Goal: Task Accomplishment & Management: Use online tool/utility

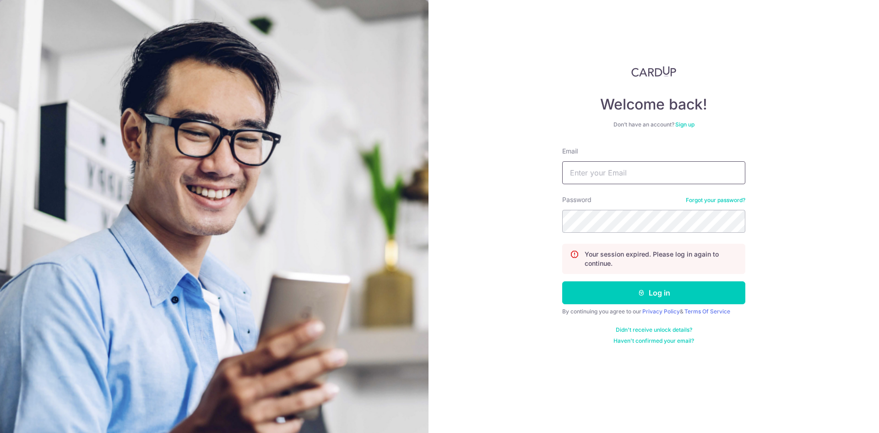
click at [584, 171] on input "Email" at bounding box center [653, 172] width 183 height 23
type input "[EMAIL_ADDRESS][DOMAIN_NAME]"
click at [562, 281] on button "Log in" at bounding box center [653, 292] width 183 height 23
click at [620, 174] on input "Email" at bounding box center [653, 172] width 183 height 23
type input "[EMAIL_ADDRESS][DOMAIN_NAME]"
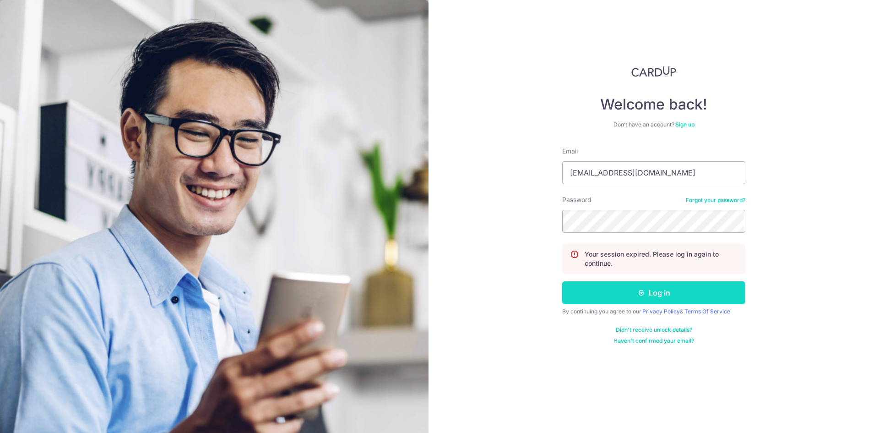
click at [629, 293] on button "Log in" at bounding box center [653, 292] width 183 height 23
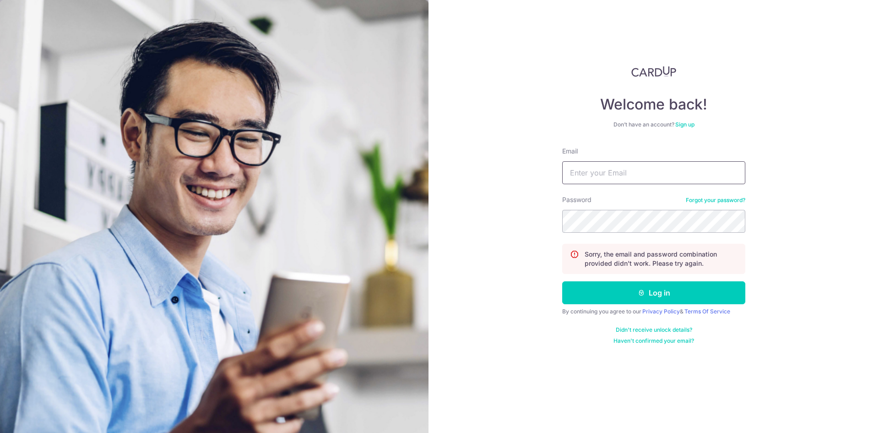
click at [626, 170] on input "Email" at bounding box center [653, 172] width 183 height 23
type input "[EMAIL_ADDRESS][DOMAIN_NAME]"
click at [562, 281] on button "Log in" at bounding box center [653, 292] width 183 height 23
click at [611, 175] on input "Email" at bounding box center [653, 172] width 183 height 23
type input "[EMAIL_ADDRESS][DOMAIN_NAME]"
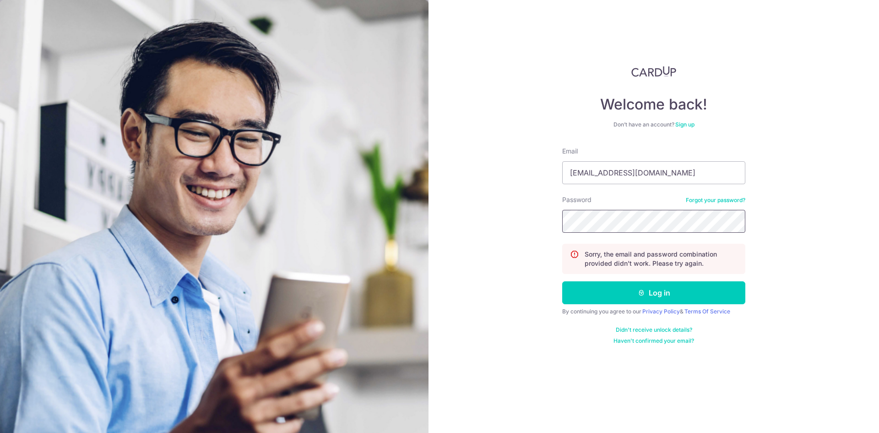
click at [562, 281] on button "Log in" at bounding box center [653, 292] width 183 height 23
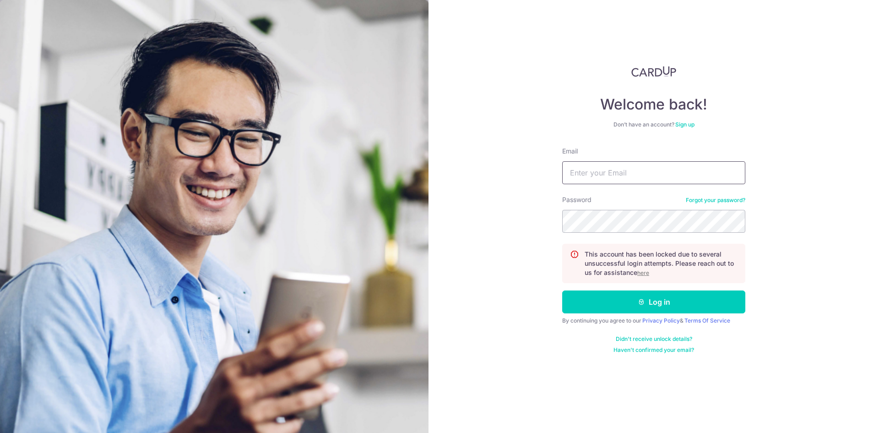
click at [623, 172] on input "Email" at bounding box center [653, 172] width 183 height 23
click at [644, 274] on u "here" at bounding box center [644, 272] width 12 height 7
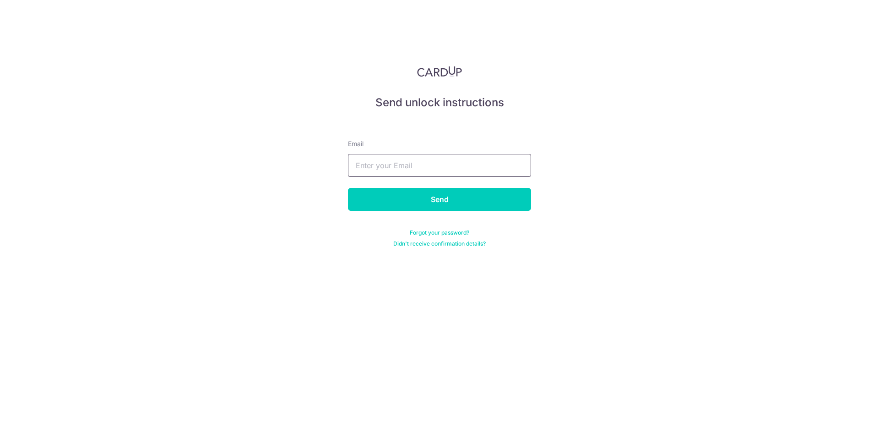
click at [457, 172] on input "text" at bounding box center [439, 165] width 183 height 23
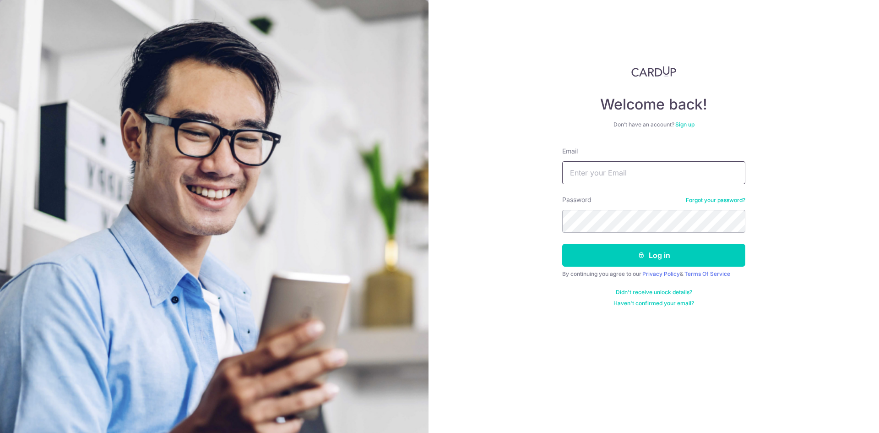
click at [588, 164] on input "Email" at bounding box center [653, 172] width 183 height 23
type input "accounts@lovet.sg"
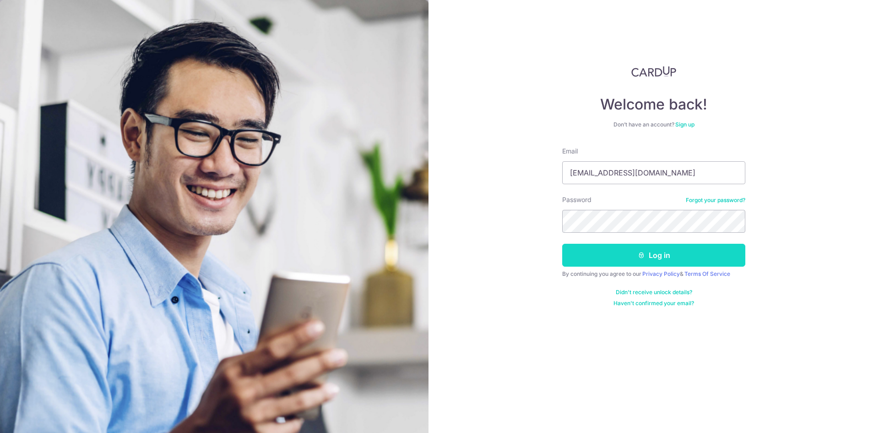
click at [587, 260] on button "Log in" at bounding box center [653, 255] width 183 height 23
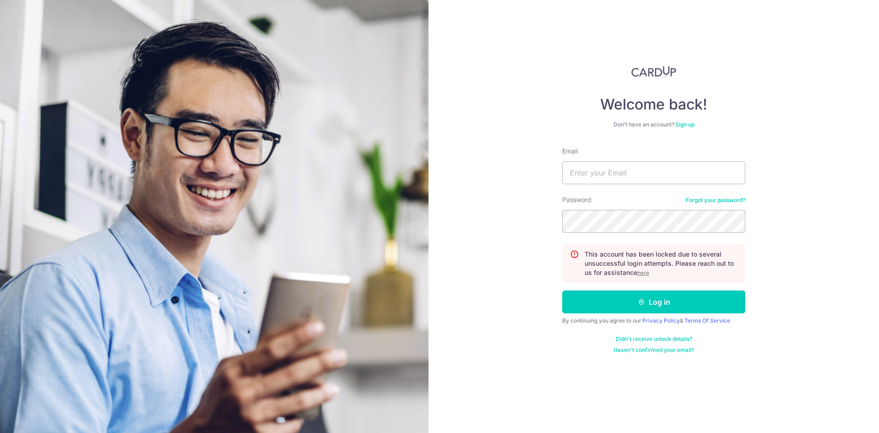
click at [644, 273] on u "here" at bounding box center [644, 272] width 12 height 7
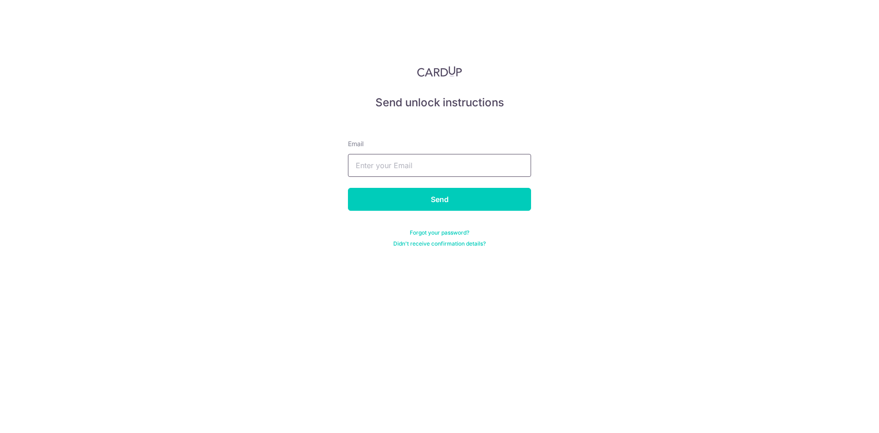
click at [470, 169] on input "text" at bounding box center [439, 165] width 183 height 23
type input "[EMAIL_ADDRESS][DOMAIN_NAME]"
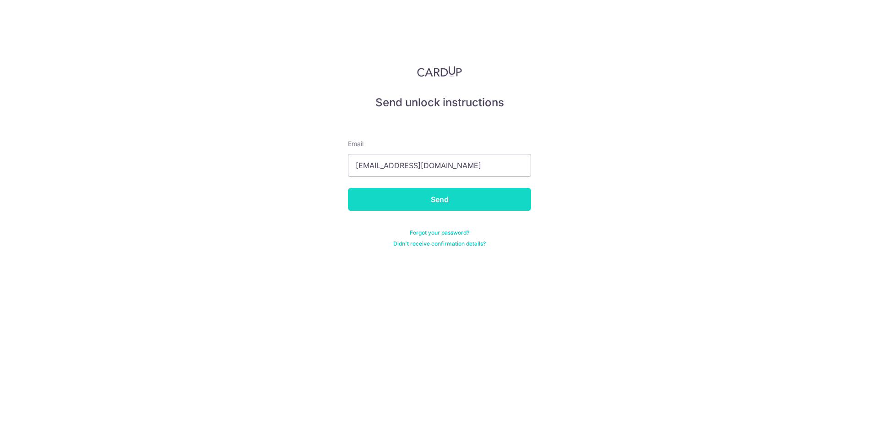
click at [444, 202] on input "Send" at bounding box center [439, 199] width 183 height 23
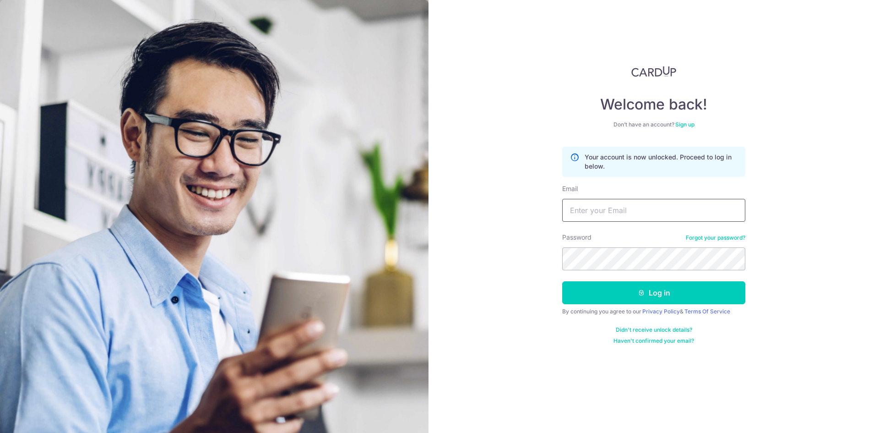
click at [611, 203] on input "Email" at bounding box center [653, 210] width 183 height 23
type input "[EMAIL_ADDRESS][DOMAIN_NAME]"
click at [562, 281] on button "Log in" at bounding box center [653, 292] width 183 height 23
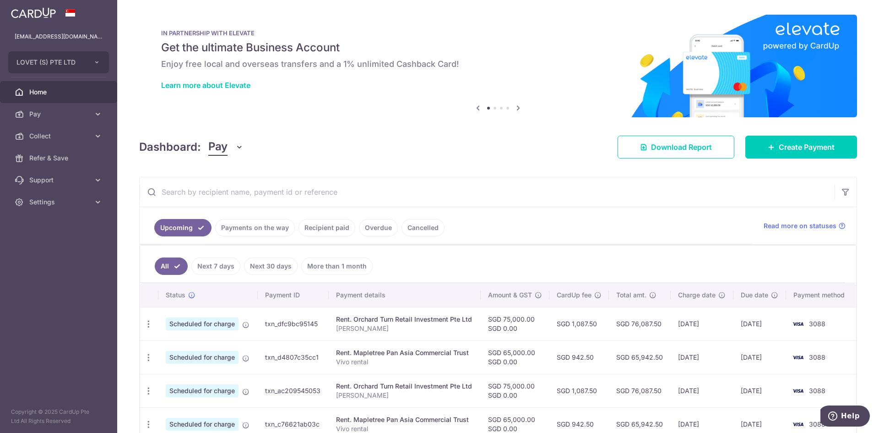
click at [335, 228] on link "Recipient paid" at bounding box center [327, 227] width 57 height 17
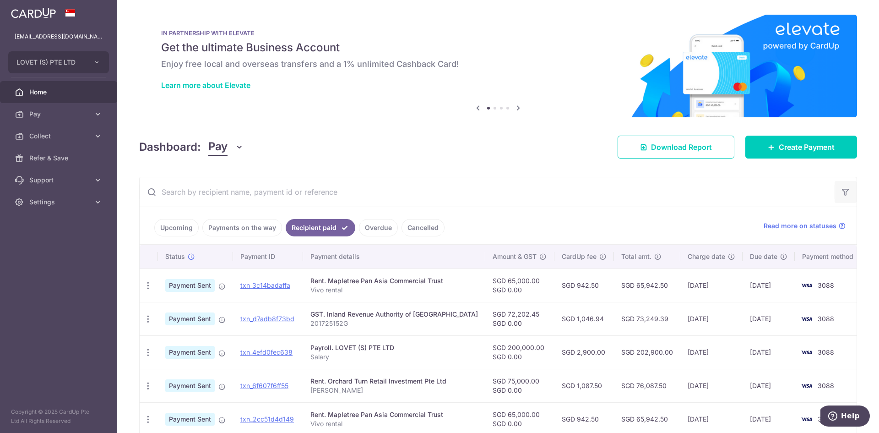
click at [841, 196] on icon "button" at bounding box center [845, 191] width 9 height 9
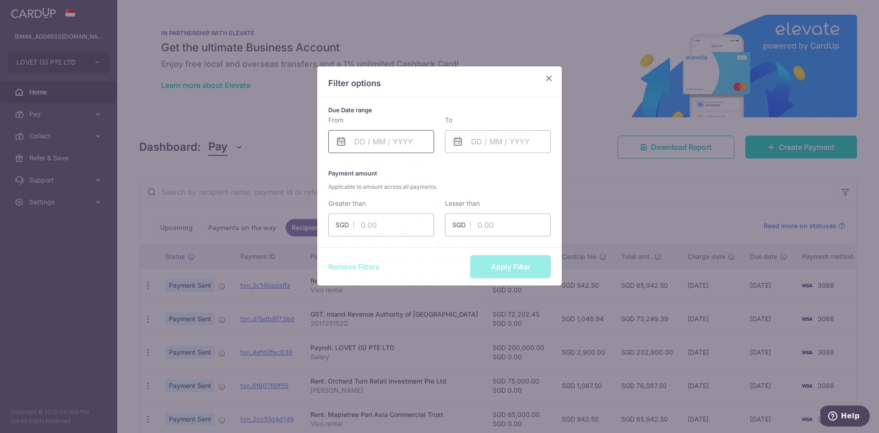
click at [379, 140] on input "text" at bounding box center [381, 141] width 106 height 23
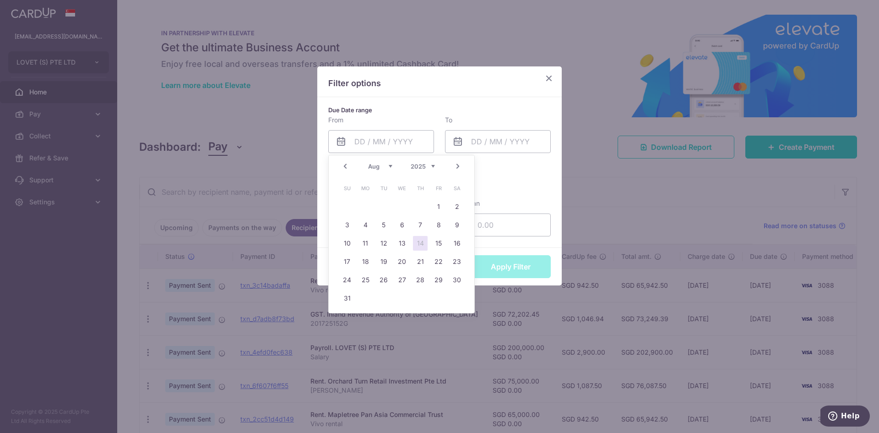
click at [344, 164] on link "Prev" at bounding box center [345, 166] width 11 height 11
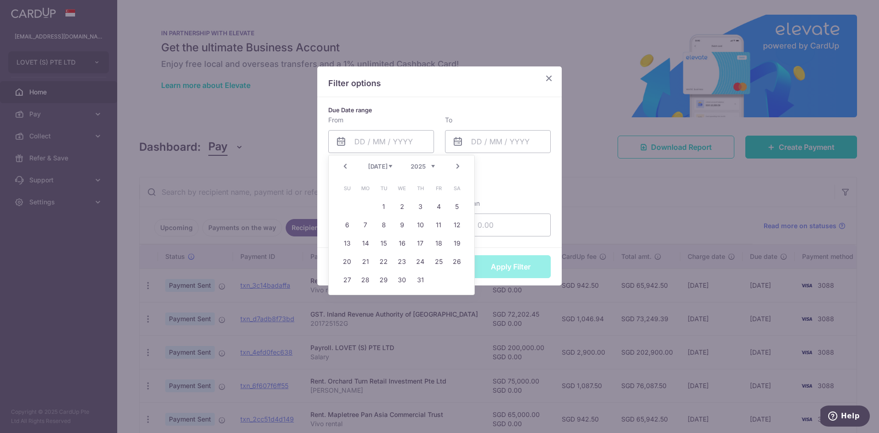
click at [344, 164] on link "Prev" at bounding box center [345, 166] width 11 height 11
click at [372, 164] on select "Jan Feb Mar Apr May Jun [DATE] Aug Sep Oct Nov Dec" at bounding box center [380, 166] width 24 height 7
click at [400, 205] on link "1" at bounding box center [402, 206] width 15 height 15
type input "[DATE]"
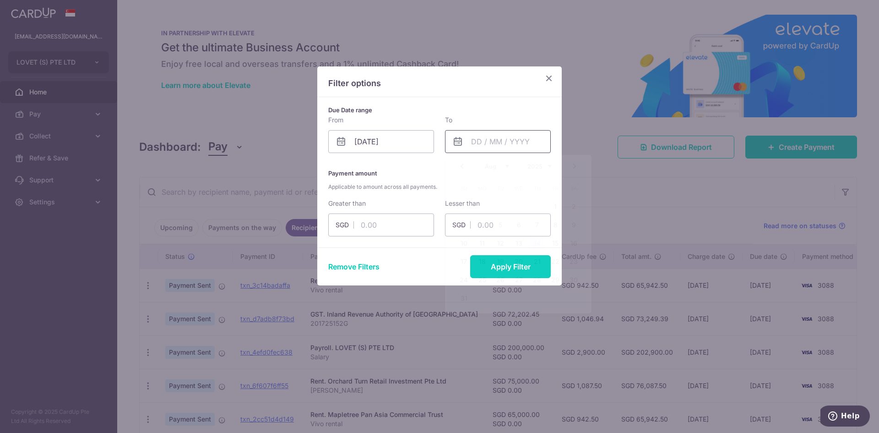
click at [472, 144] on input "text" at bounding box center [498, 141] width 106 height 23
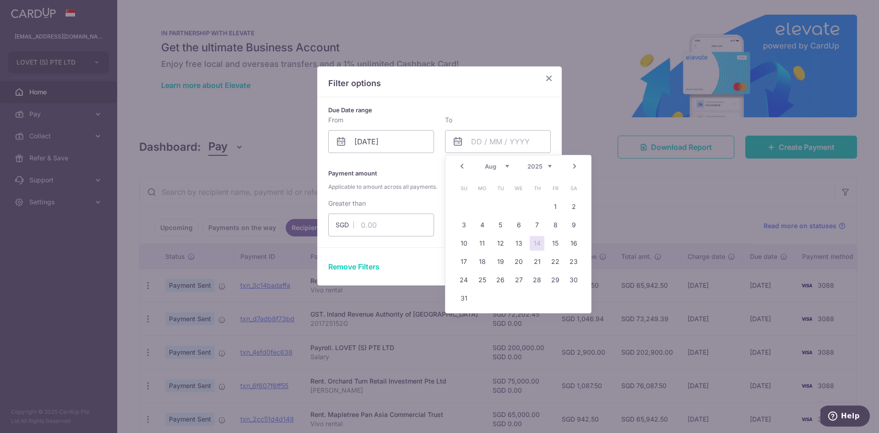
click at [495, 166] on select "Jan Feb Mar Apr May Jun [DATE] Aug Sep Oct Nov Dec" at bounding box center [497, 166] width 24 height 7
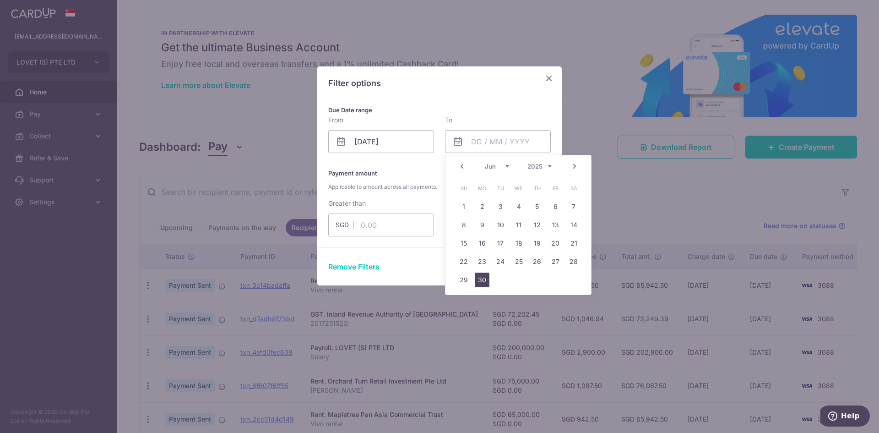
click at [475, 279] on link "30" at bounding box center [482, 280] width 15 height 15
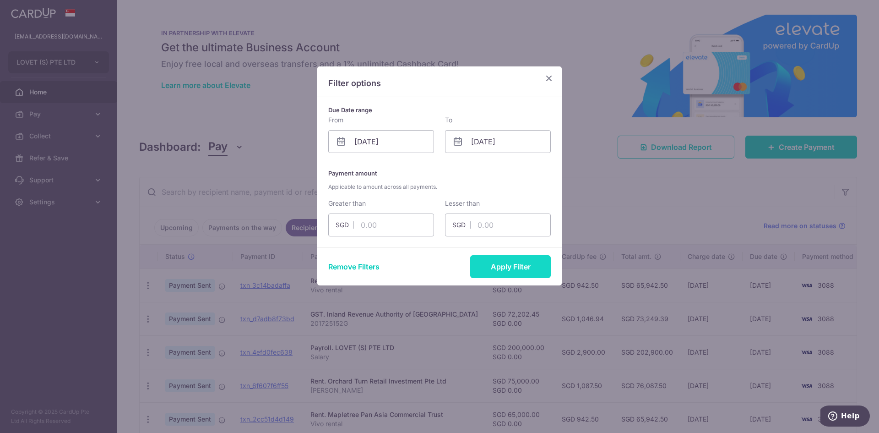
click at [494, 264] on button "Apply Filter" at bounding box center [510, 266] width 81 height 23
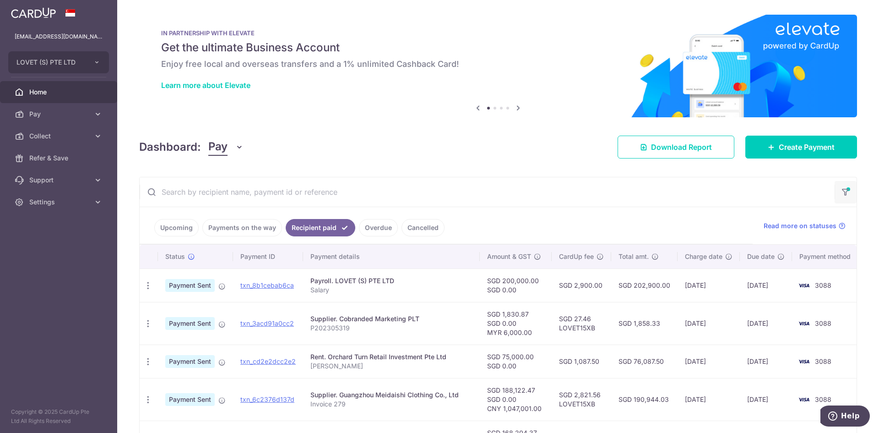
click at [841, 191] on icon "button" at bounding box center [845, 189] width 9 height 4
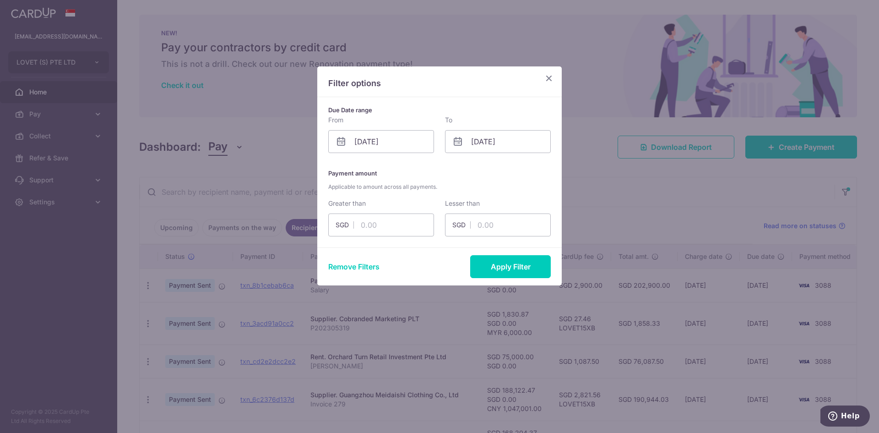
click at [550, 82] on icon "Close" at bounding box center [549, 77] width 11 height 11
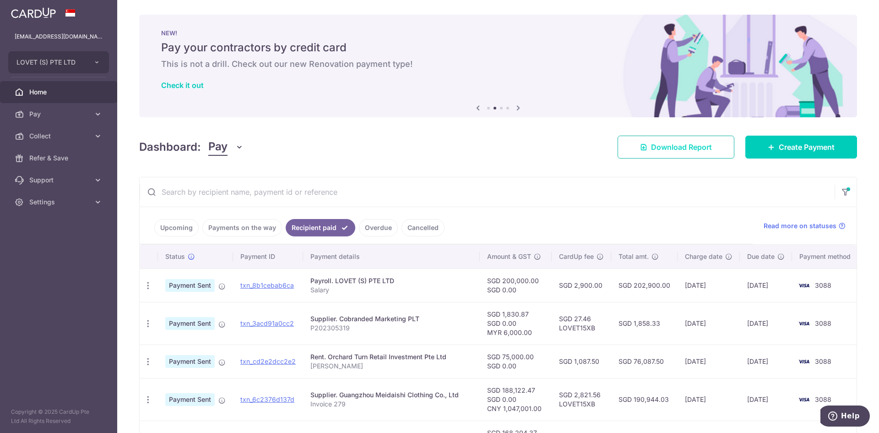
click at [685, 148] on span "Download Report" at bounding box center [681, 147] width 61 height 11
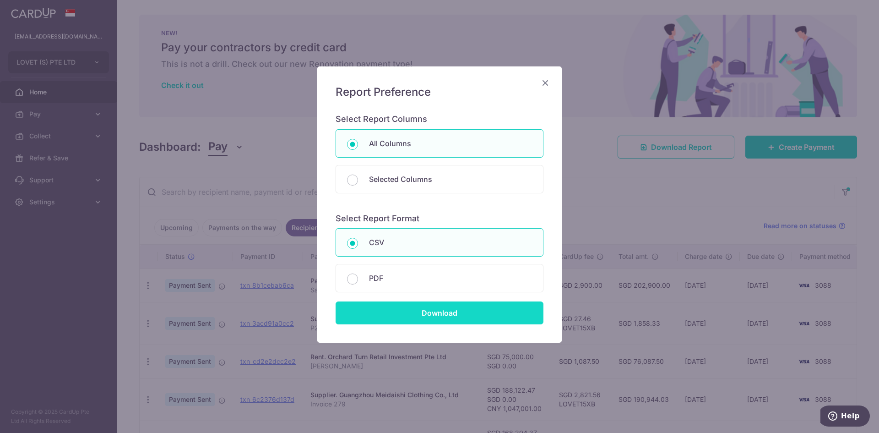
click at [418, 313] on input "Download" at bounding box center [440, 312] width 208 height 23
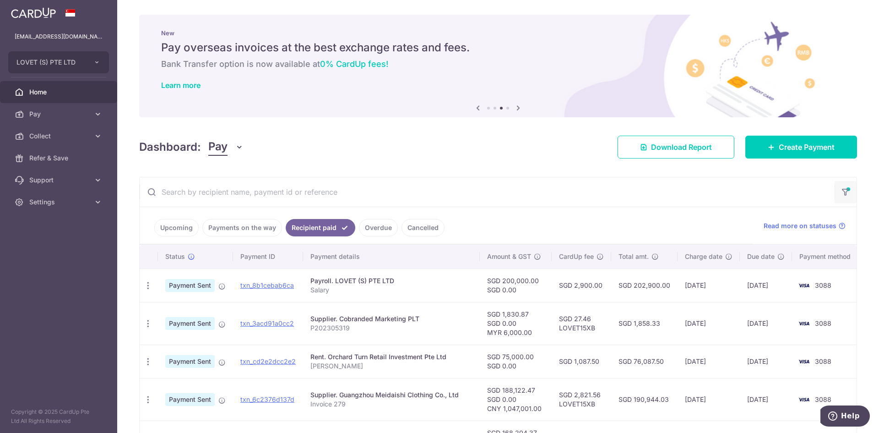
click at [841, 191] on icon "button" at bounding box center [845, 189] width 9 height 4
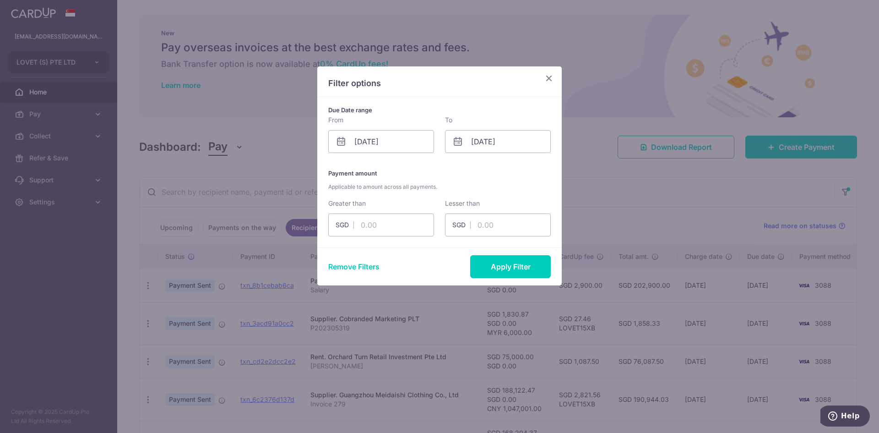
click at [444, 142] on div "To [DATE] Please select valid date" at bounding box center [498, 134] width 117 height 38
click at [462, 142] on icon at bounding box center [458, 141] width 11 height 11
click at [496, 142] on input "[DATE]" at bounding box center [498, 141] width 106 height 23
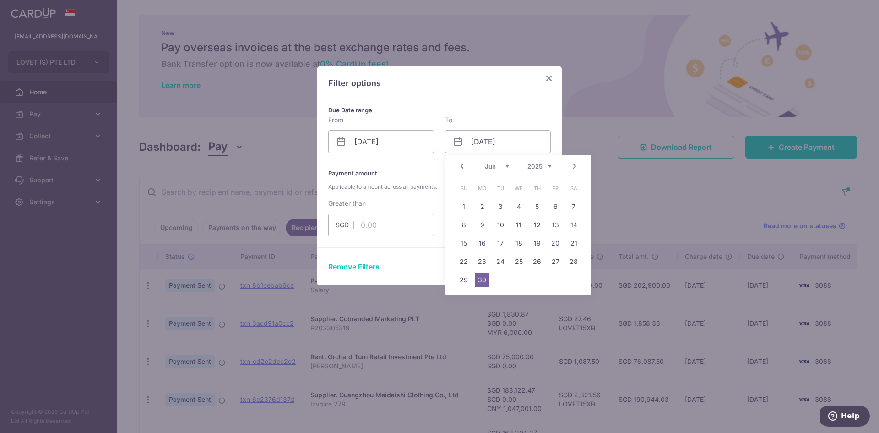
click at [497, 164] on select "Jan Feb Mar Apr May Jun [DATE] Aug Sep Oct Nov Dec" at bounding box center [497, 166] width 24 height 7
click at [492, 170] on div "Prev Next Jan Feb Mar Apr May Jun [DATE] Aug Sep Oct Nov [DATE] 2016 2017 2018 …" at bounding box center [519, 166] width 146 height 22
click at [493, 166] on select "Jan Feb Mar Apr May Jun [DATE] Aug Sep Oct Nov Dec" at bounding box center [497, 166] width 24 height 7
click at [537, 210] on link "1" at bounding box center [537, 206] width 15 height 15
type input "[DATE]"
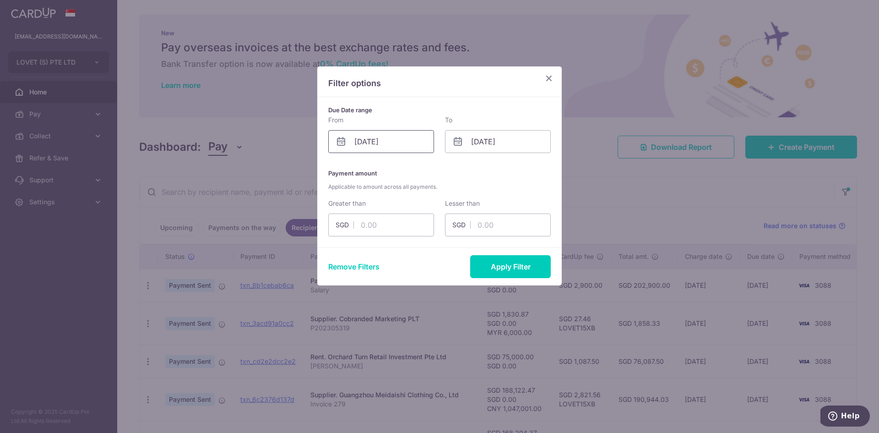
click at [391, 147] on input "[DATE]" at bounding box center [381, 141] width 106 height 23
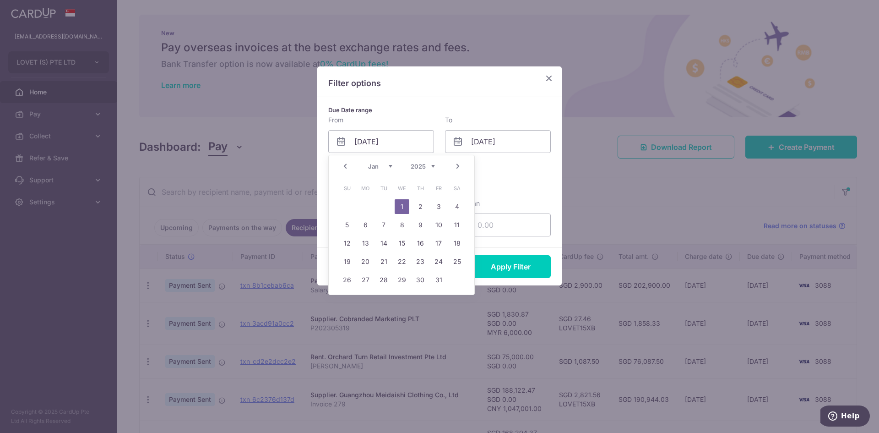
click at [381, 168] on select "Jan Feb Mar Apr May Jun [DATE] Aug Sep Oct Nov Dec" at bounding box center [380, 166] width 24 height 7
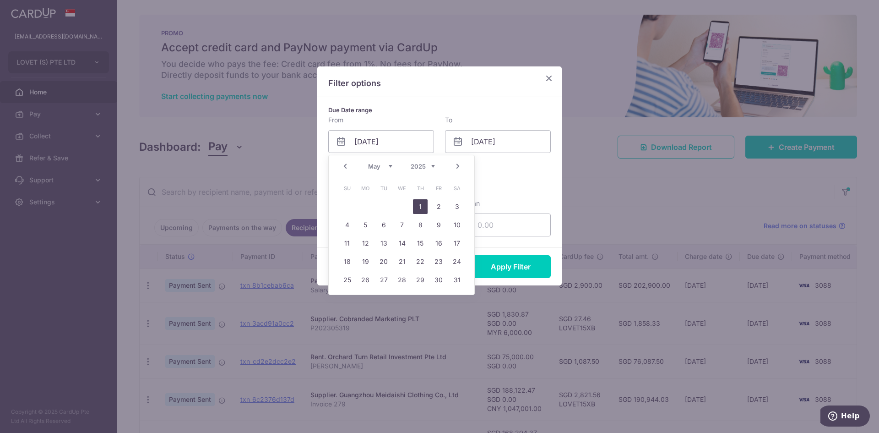
click at [422, 206] on link "1" at bounding box center [420, 206] width 15 height 15
type input "[DATE]"
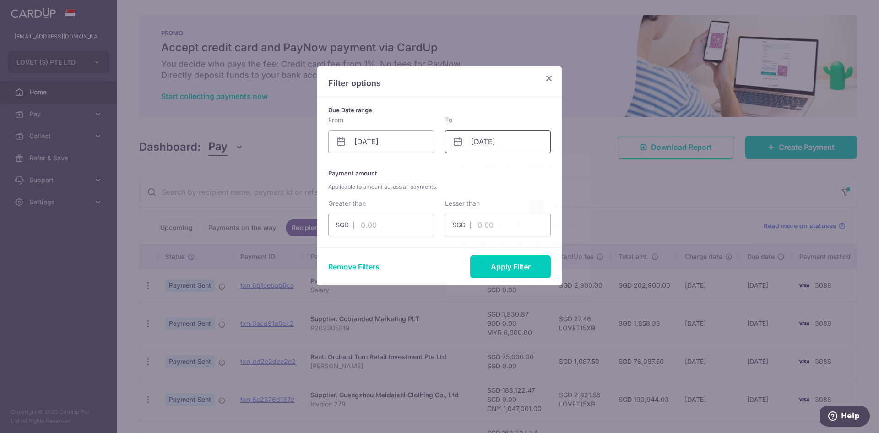
click at [486, 139] on input "[DATE]" at bounding box center [498, 141] width 106 height 23
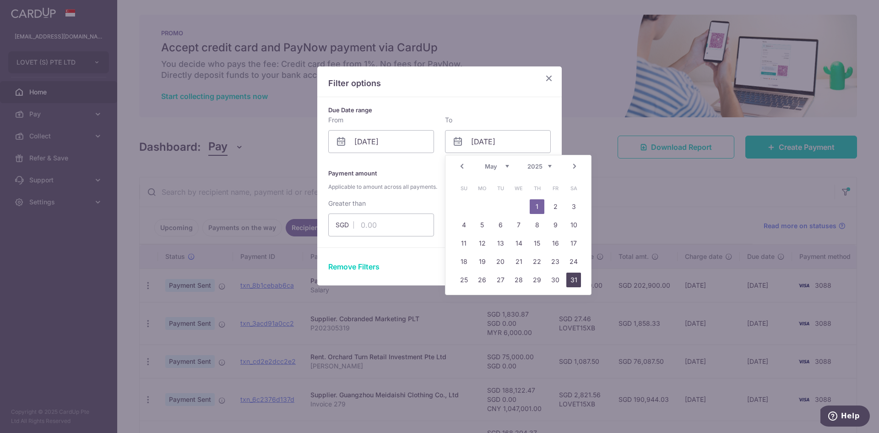
click at [569, 279] on link "31" at bounding box center [574, 280] width 15 height 15
type input "[DATE]"
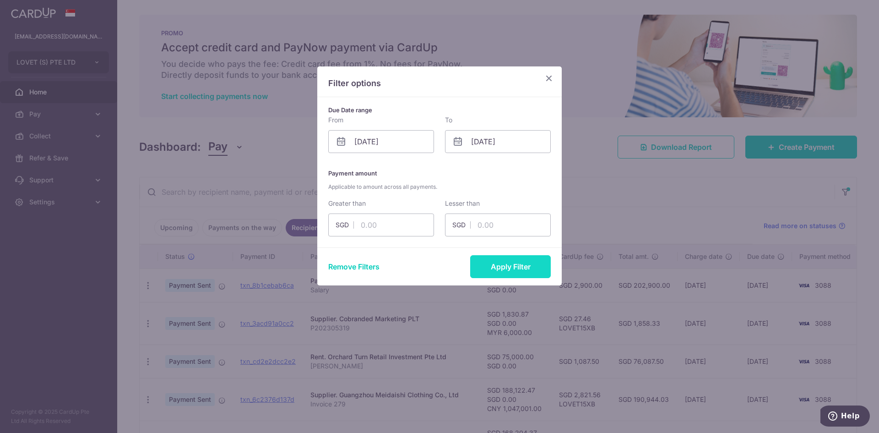
click at [499, 265] on button "Apply Filter" at bounding box center [510, 266] width 81 height 23
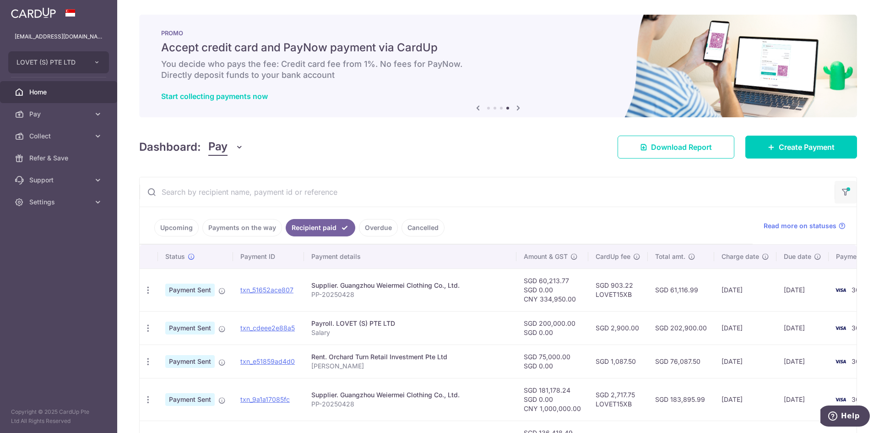
click at [841, 191] on icon "button" at bounding box center [845, 189] width 9 height 4
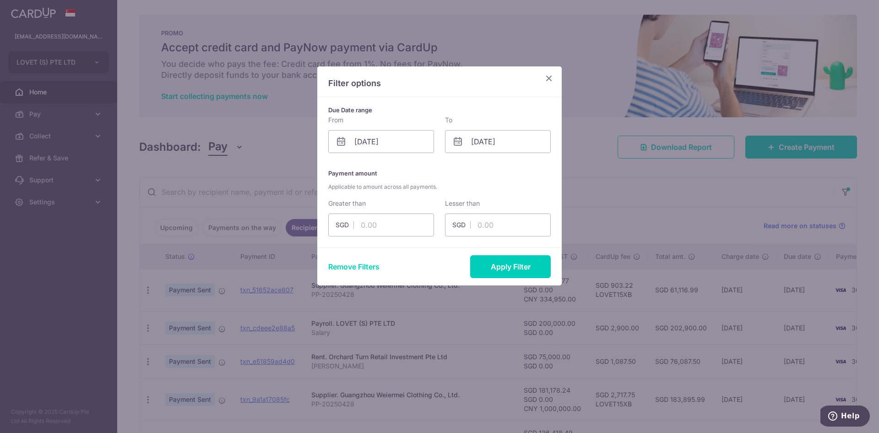
click at [550, 79] on icon "Close" at bounding box center [549, 77] width 11 height 11
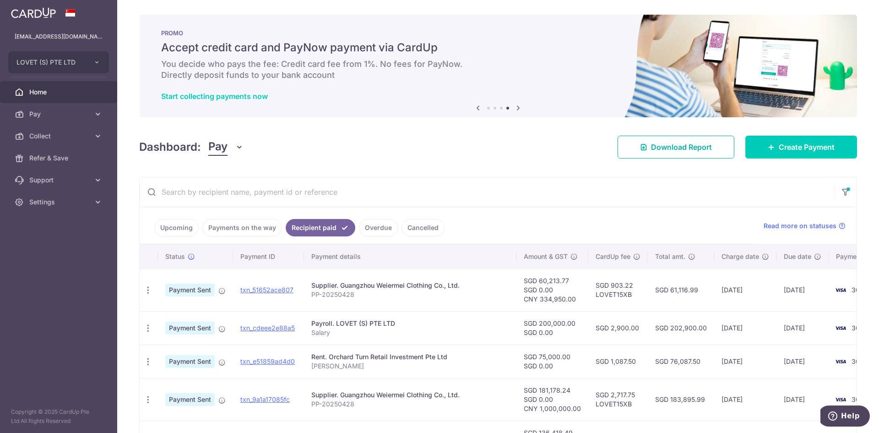
click at [674, 149] on span "Download Report" at bounding box center [681, 147] width 61 height 11
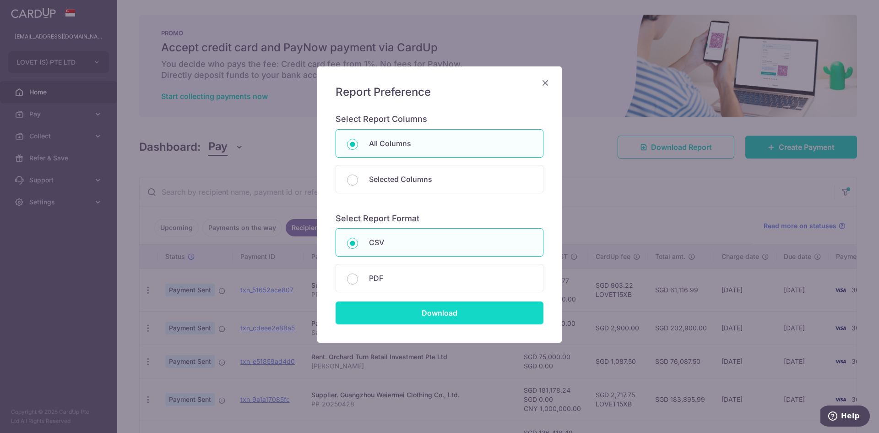
click at [465, 314] on input "Download" at bounding box center [440, 312] width 208 height 23
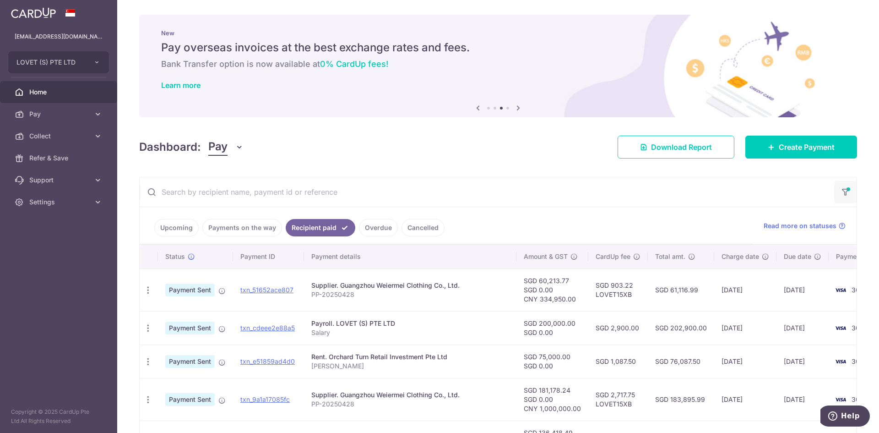
click at [842, 188] on icon "button" at bounding box center [845, 189] width 9 height 4
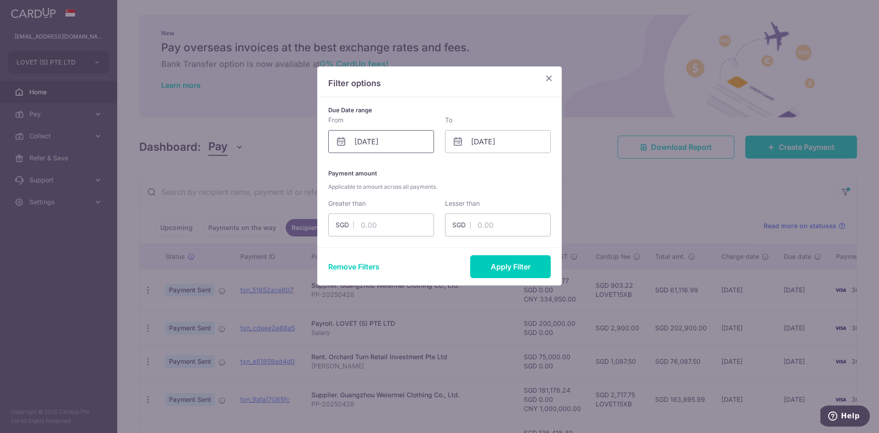
drag, startPoint x: 379, startPoint y: 155, endPoint x: 384, endPoint y: 149, distance: 7.5
click at [379, 155] on div "Due Date range From [DATE] Please select valid date To [DATE] Please select val…" at bounding box center [439, 172] width 245 height 150
click at [384, 149] on input "[DATE]" at bounding box center [381, 141] width 106 height 23
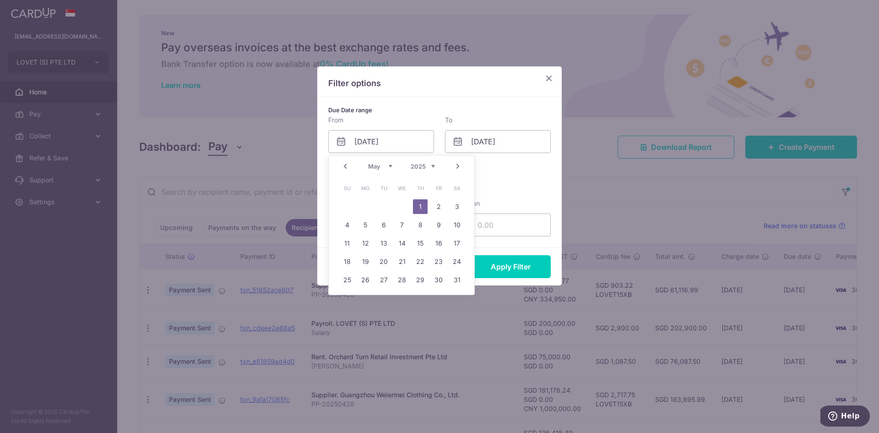
click at [453, 165] on link "Next" at bounding box center [458, 166] width 11 height 11
click at [347, 203] on link "1" at bounding box center [347, 206] width 15 height 15
type input "[DATE]"
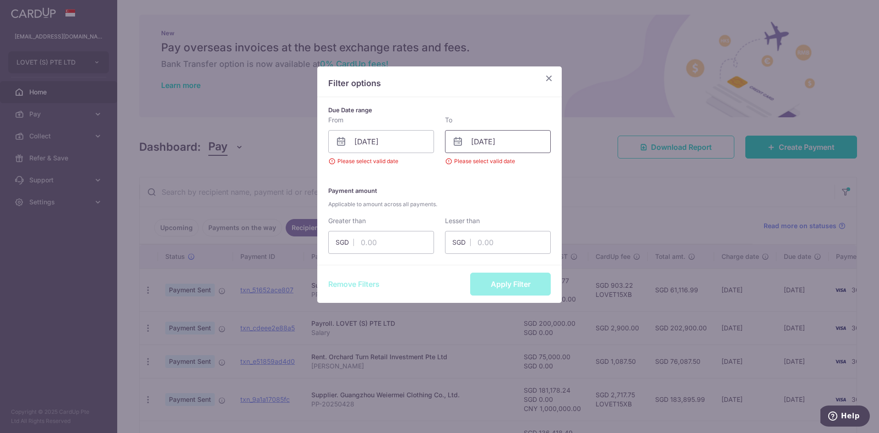
click at [491, 140] on input "[DATE]" at bounding box center [498, 141] width 106 height 23
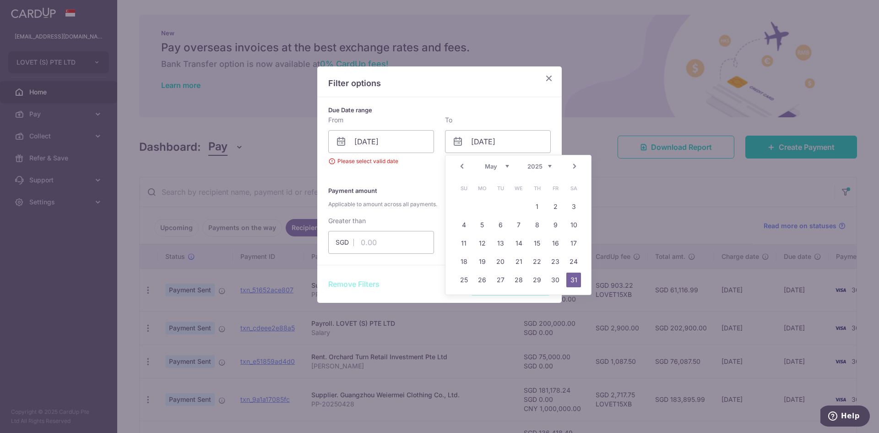
click at [571, 167] on link "Next" at bounding box center [574, 166] width 11 height 11
click at [487, 284] on link "30" at bounding box center [482, 280] width 15 height 15
type input "[DATE]"
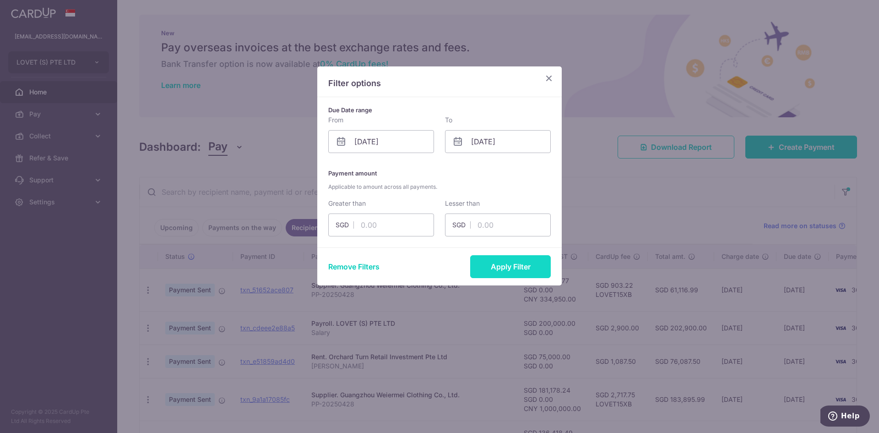
click at [524, 267] on button "Apply Filter" at bounding box center [510, 266] width 81 height 23
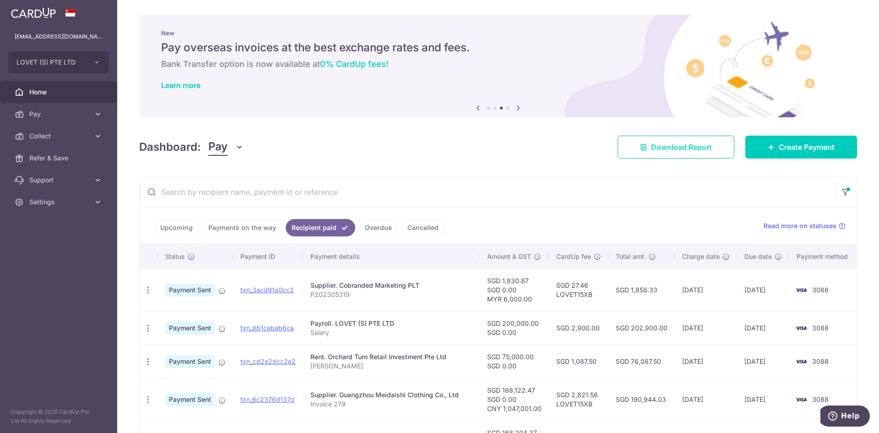
click at [669, 143] on span "Download Report" at bounding box center [681, 147] width 61 height 11
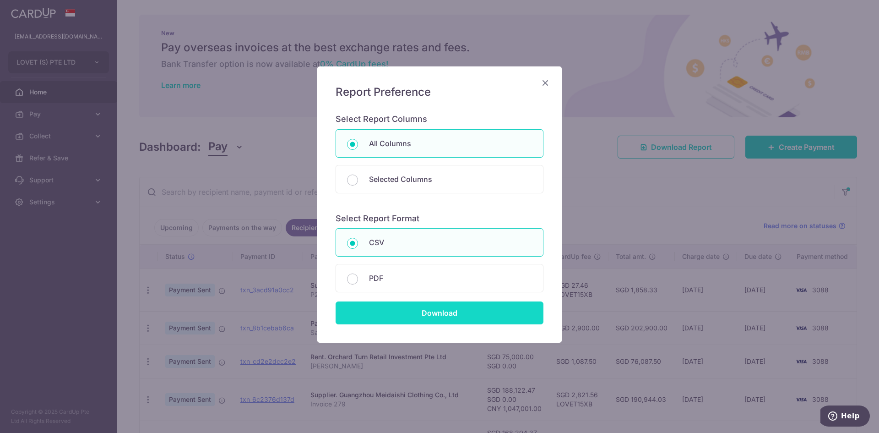
click at [463, 315] on input "Download" at bounding box center [440, 312] width 208 height 23
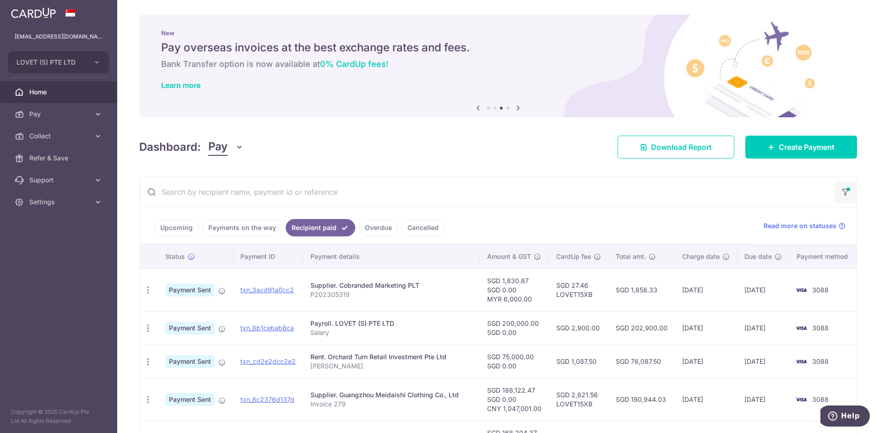
click at [846, 190] on icon "button" at bounding box center [845, 189] width 9 height 4
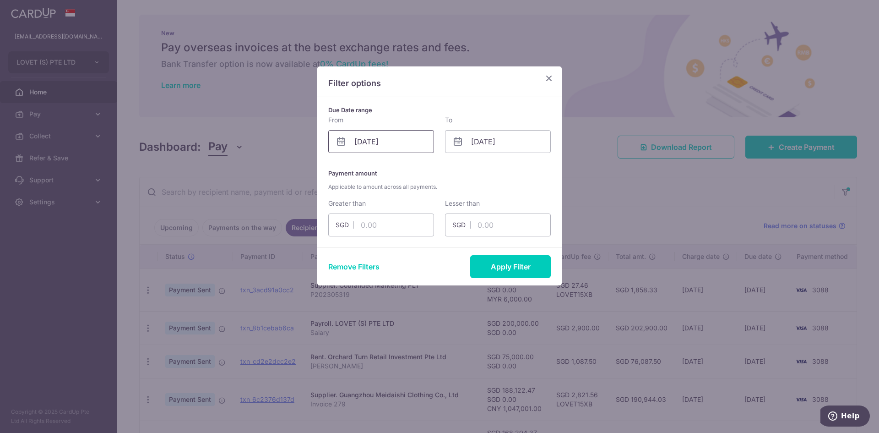
click at [415, 143] on input "[DATE]" at bounding box center [381, 141] width 106 height 23
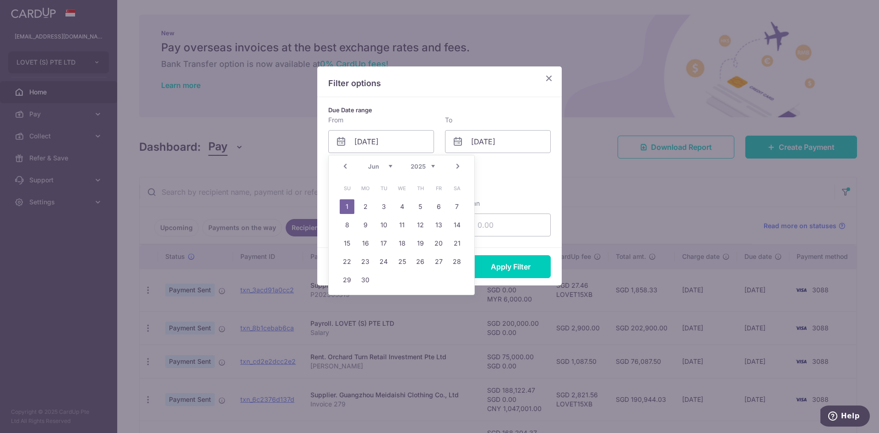
click at [457, 165] on link "Next" at bounding box center [458, 166] width 11 height 11
click at [388, 206] on link "1" at bounding box center [384, 206] width 15 height 15
type input "[DATE]"
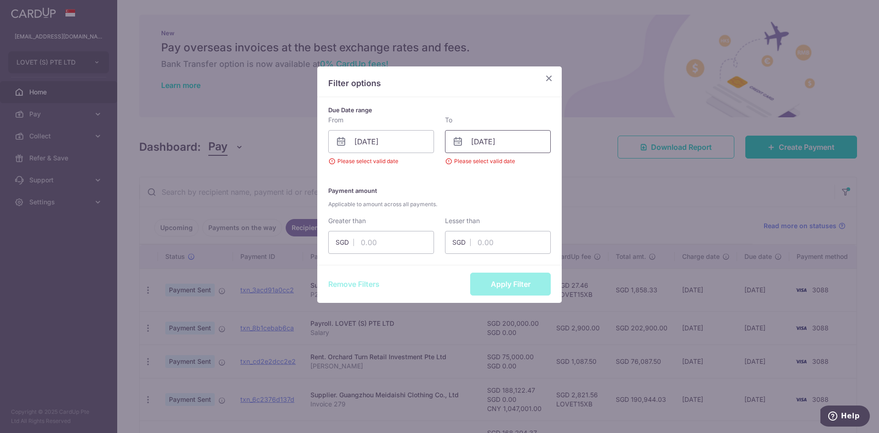
click at [473, 147] on input "[DATE]" at bounding box center [498, 141] width 106 height 23
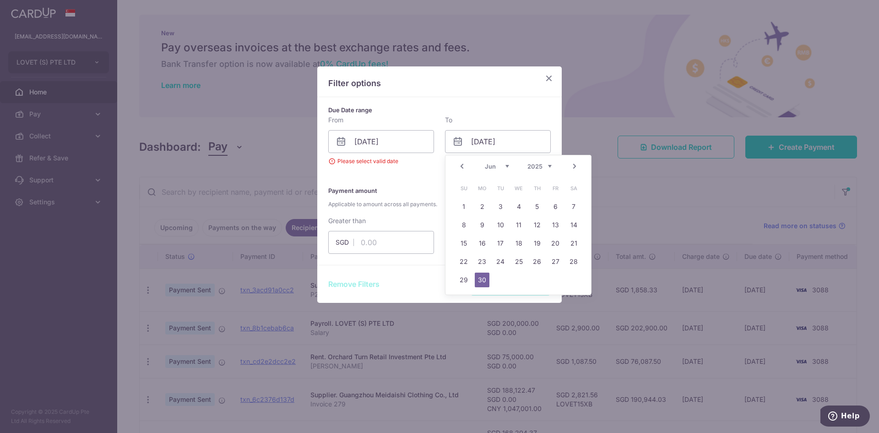
click at [574, 165] on link "Next" at bounding box center [574, 166] width 11 height 11
click at [541, 282] on link "31" at bounding box center [537, 280] width 15 height 15
type input "[DATE]"
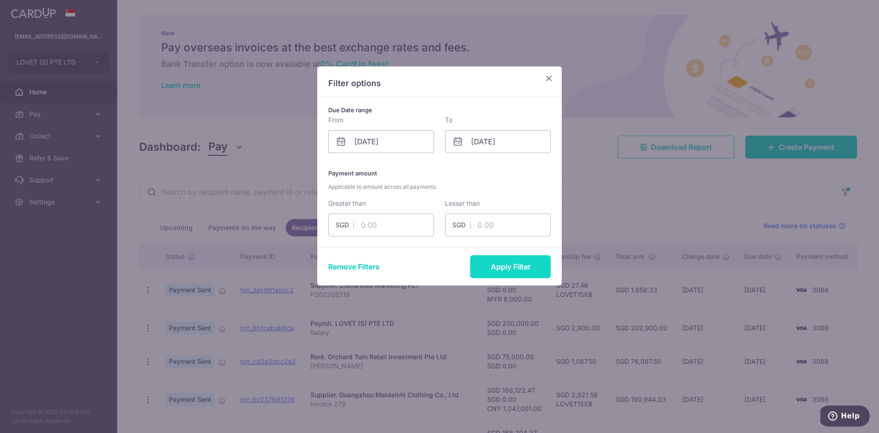
click at [531, 257] on button "Apply Filter" at bounding box center [510, 266] width 81 height 23
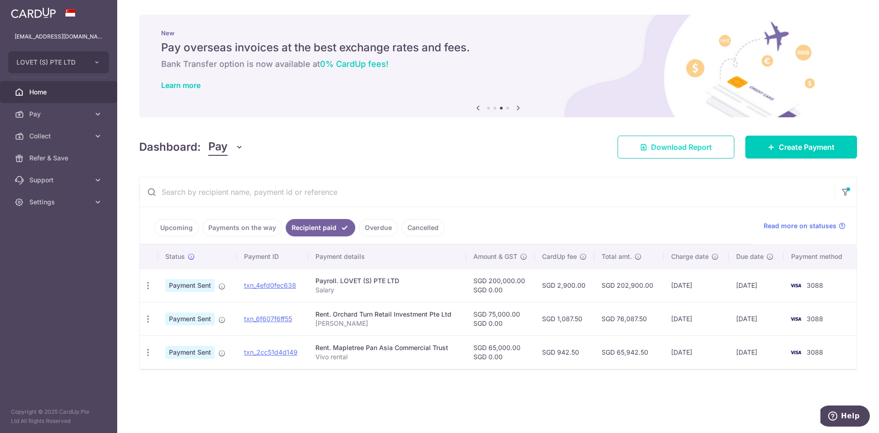
click at [710, 147] on span "Download Report" at bounding box center [681, 147] width 61 height 11
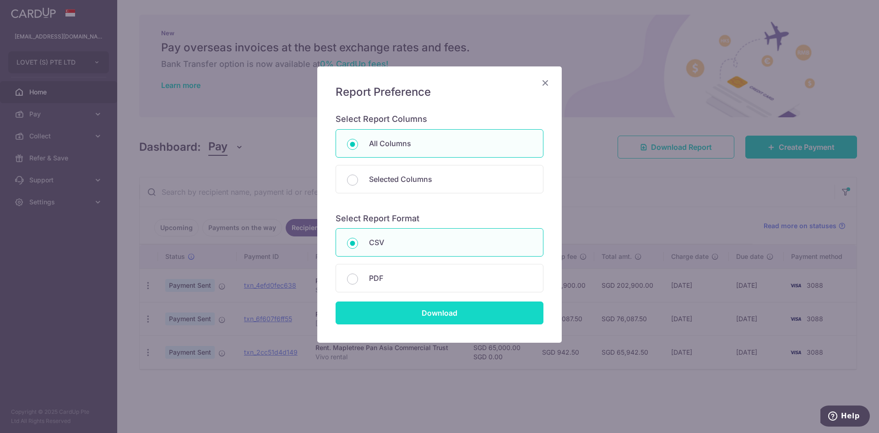
click at [478, 311] on input "Download" at bounding box center [440, 312] width 208 height 23
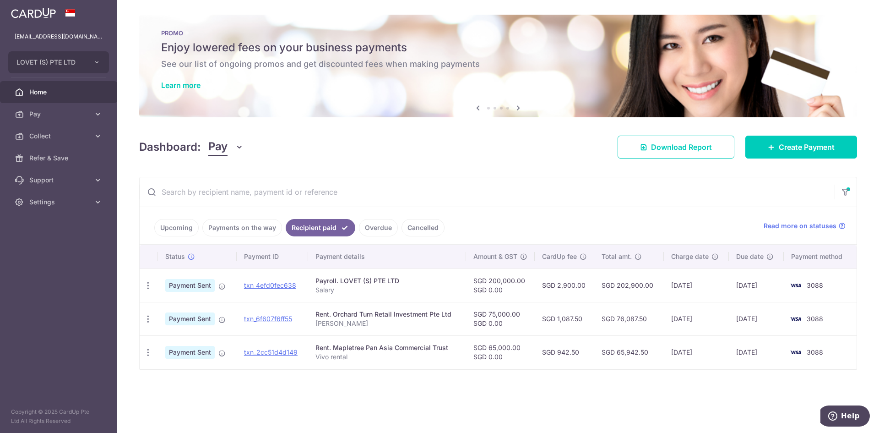
click at [553, 164] on div "× Pause Schedule Pause all future payments in this series Pause just this one p…" at bounding box center [498, 216] width 762 height 433
